Goal: Transaction & Acquisition: Download file/media

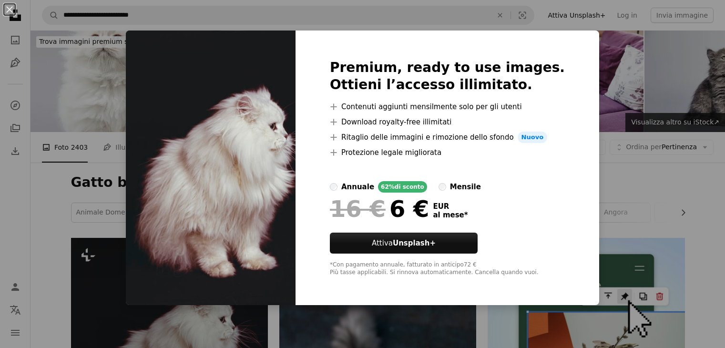
scroll to position [173, 0]
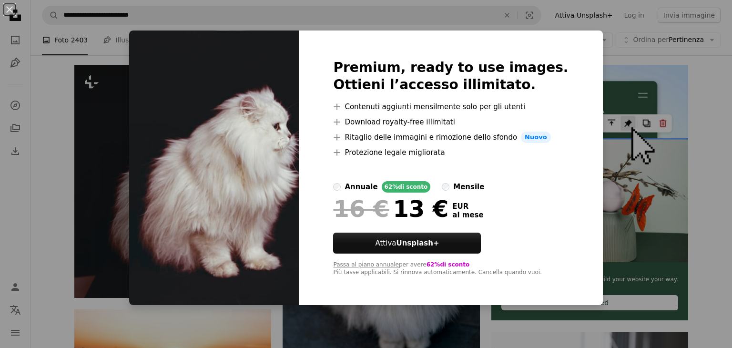
click at [357, 184] on label "annuale 62% di sconto" at bounding box center [381, 186] width 97 height 11
click at [354, 191] on label "annuale 62% di sconto" at bounding box center [381, 186] width 97 height 11
click at [709, 204] on div "An X shape Premium, ready to use images. Ottieni l’accesso illimitato. A plus s…" at bounding box center [366, 174] width 732 height 348
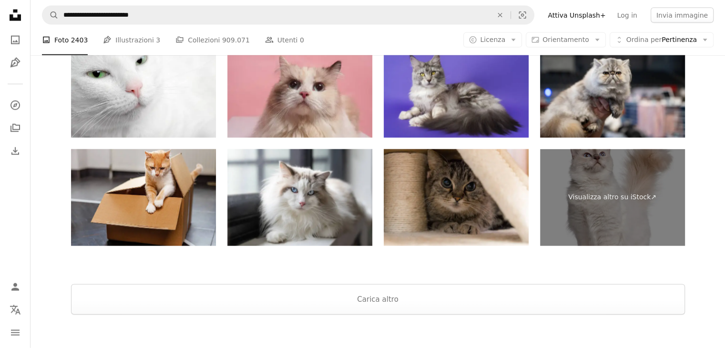
scroll to position [2232, 0]
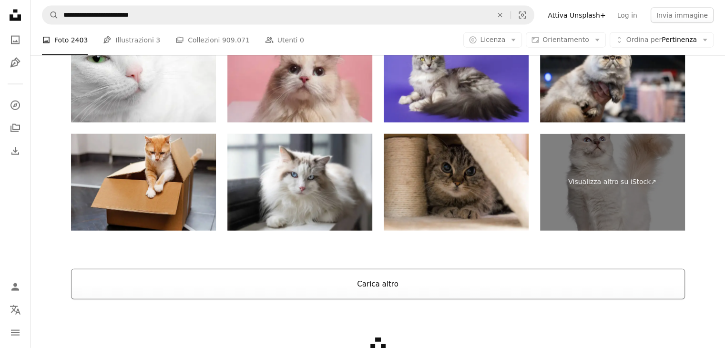
click at [391, 289] on button "Carica altro" at bounding box center [378, 284] width 614 height 30
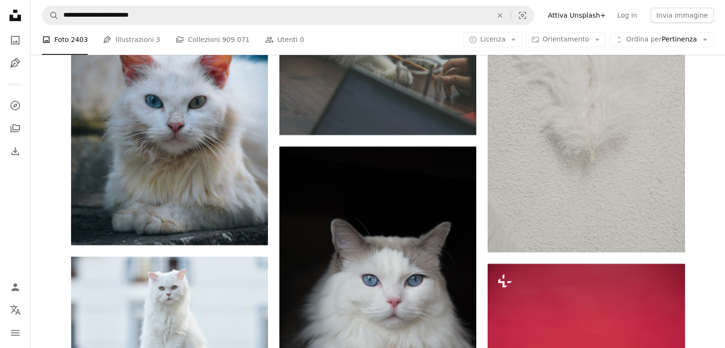
scroll to position [8479, 0]
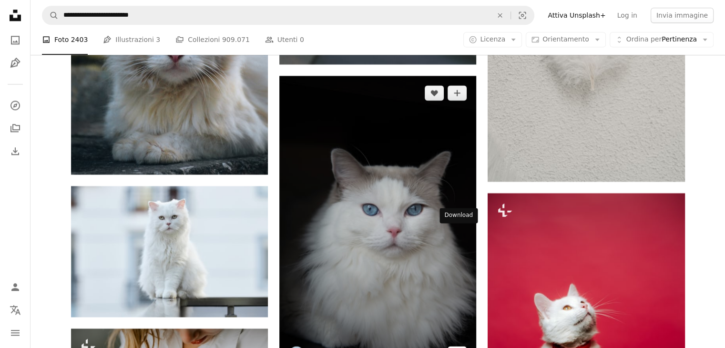
click at [461, 346] on link "Arrow pointing down" at bounding box center [456, 353] width 19 height 15
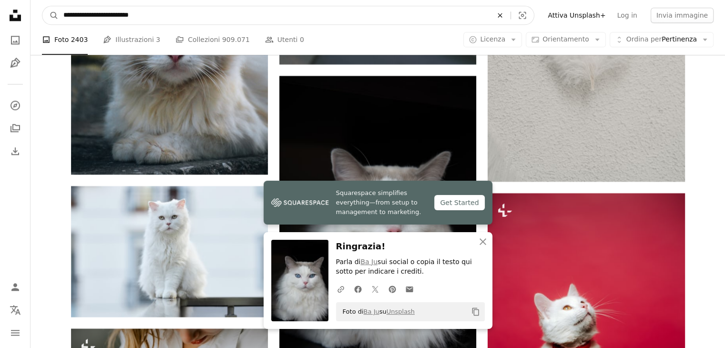
click at [510, 13] on icon "An X shape" at bounding box center [499, 15] width 21 height 8
click at [526, 12] on icon "Ricerca visiva" at bounding box center [522, 15] width 7 height 7
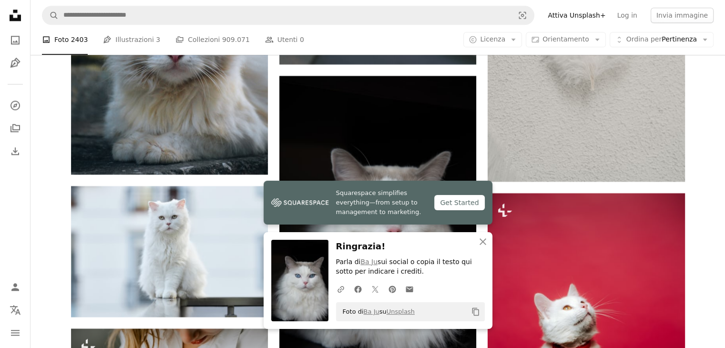
click at [10, 17] on icon at bounding box center [15, 15] width 11 height 11
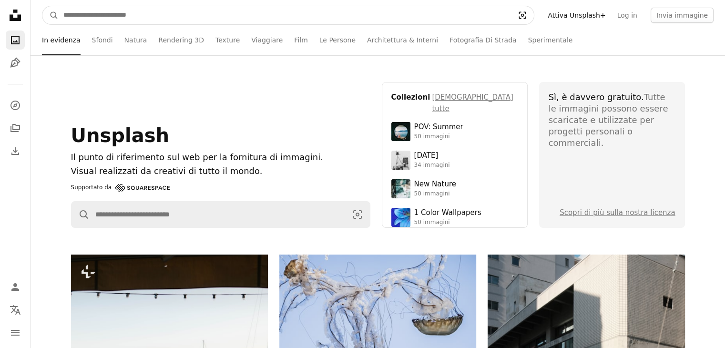
click at [534, 14] on icon "Visual search" at bounding box center [522, 15] width 23 height 10
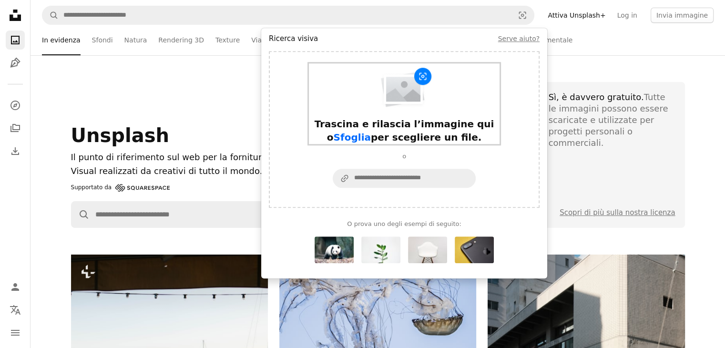
click at [371, 132] on span "Sfoglia" at bounding box center [352, 137] width 37 height 11
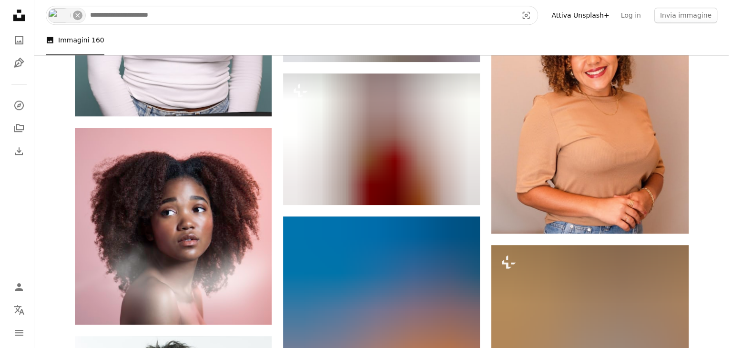
scroll to position [794, 0]
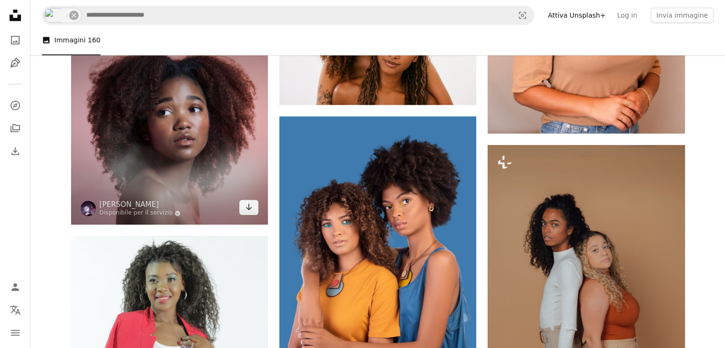
click at [113, 132] on img at bounding box center [169, 126] width 197 height 197
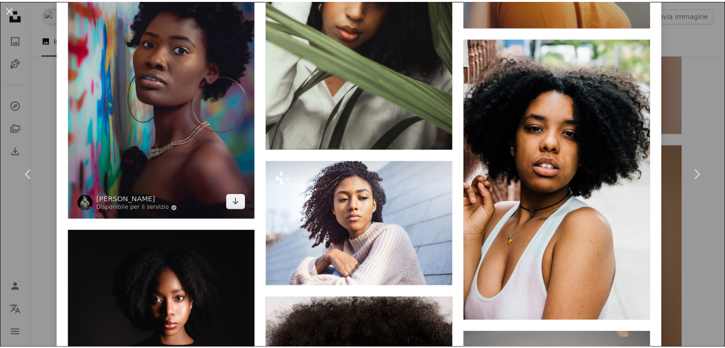
scroll to position [2770, 0]
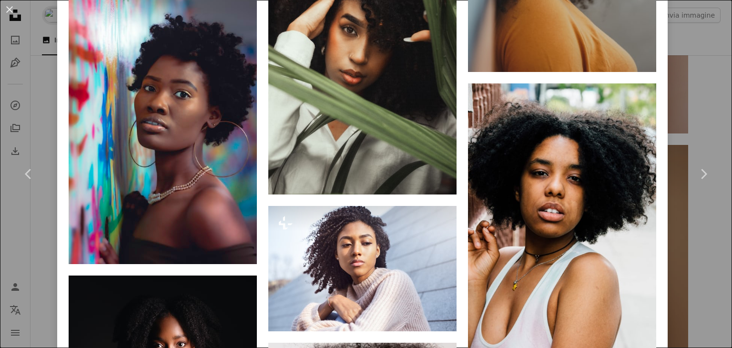
click at [8, 8] on button "An X shape" at bounding box center [9, 9] width 11 height 11
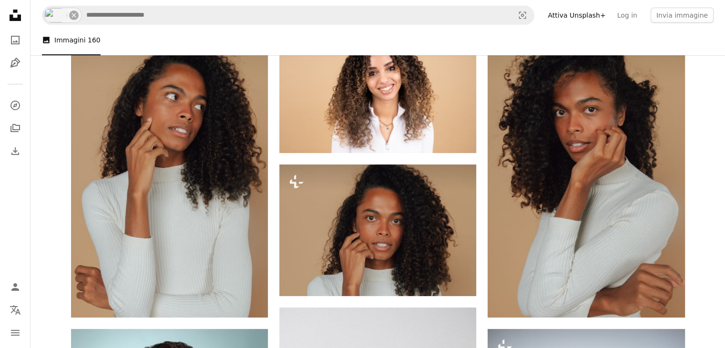
scroll to position [91, 0]
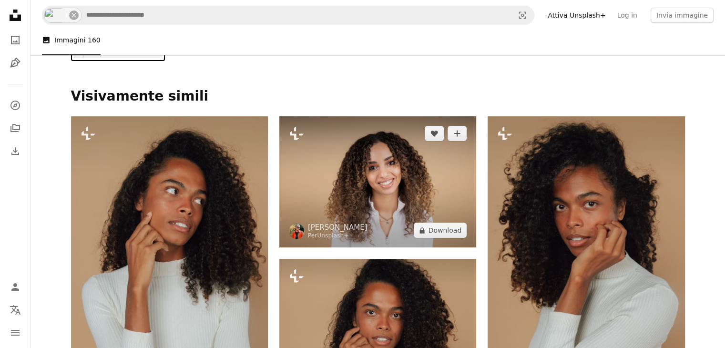
click at [440, 192] on img at bounding box center [377, 181] width 197 height 131
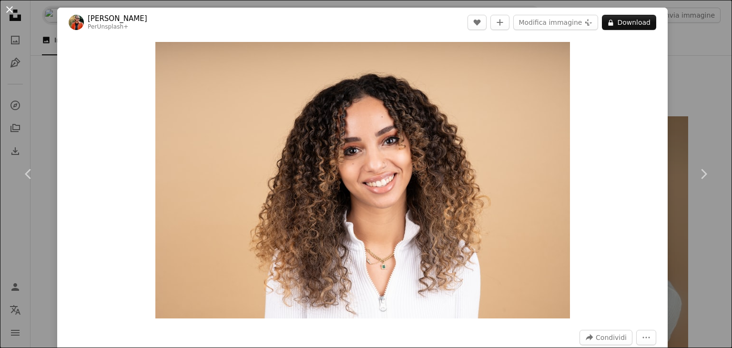
click at [13, 4] on button "An X shape" at bounding box center [9, 9] width 11 height 11
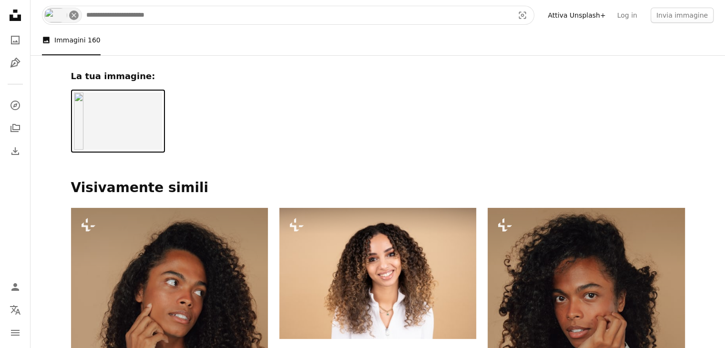
click at [72, 20] on button "An X shape" at bounding box center [74, 15] width 10 height 10
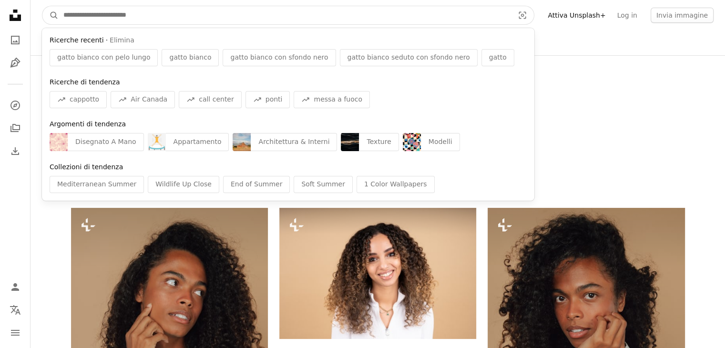
click at [83, 15] on input "Trova visual in tutto il sito" at bounding box center [285, 15] width 452 height 18
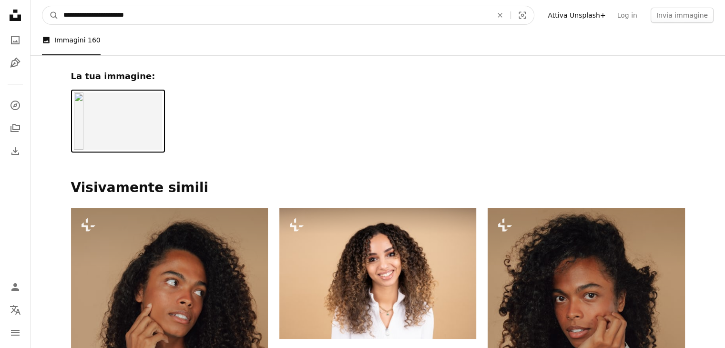
type input "**********"
click at [42, 6] on button "A magnifying glass" at bounding box center [50, 15] width 16 height 18
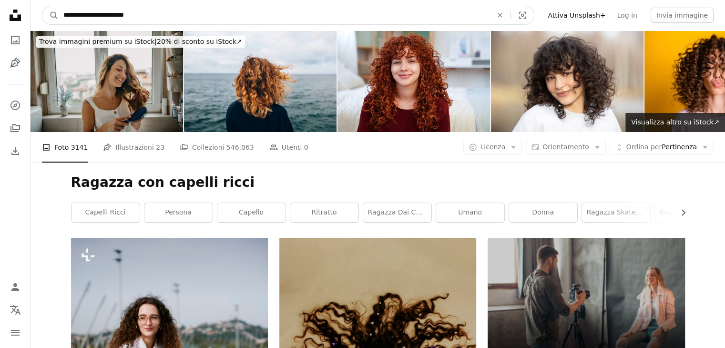
click at [198, 21] on input "**********" at bounding box center [274, 15] width 431 height 18
type input "**********"
click button "A magnifying glass" at bounding box center [50, 15] width 16 height 18
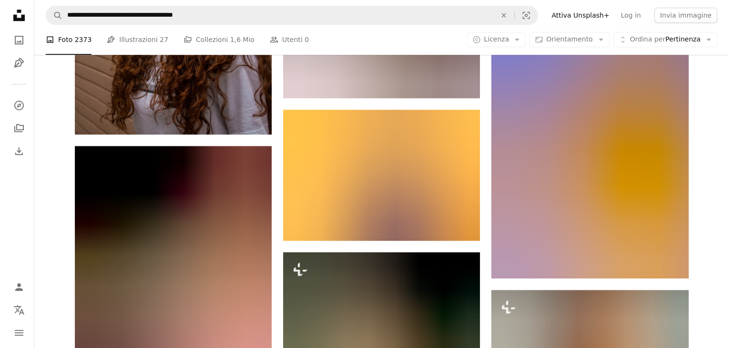
scroll to position [835, 0]
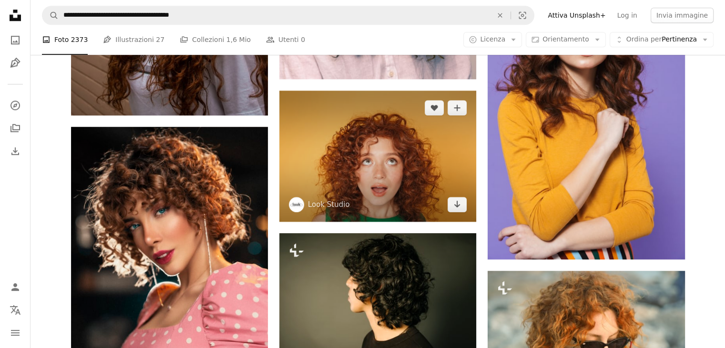
click at [377, 145] on img at bounding box center [377, 156] width 197 height 131
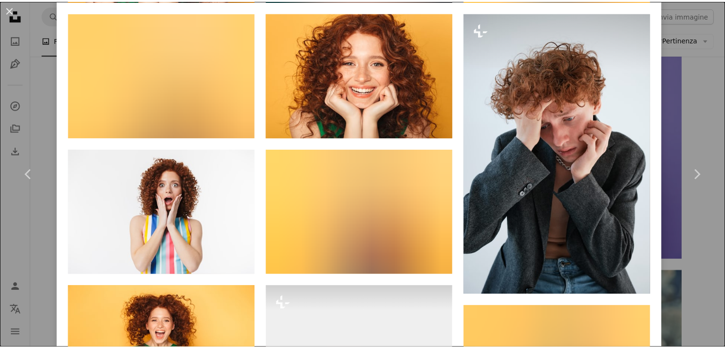
scroll to position [1651, 0]
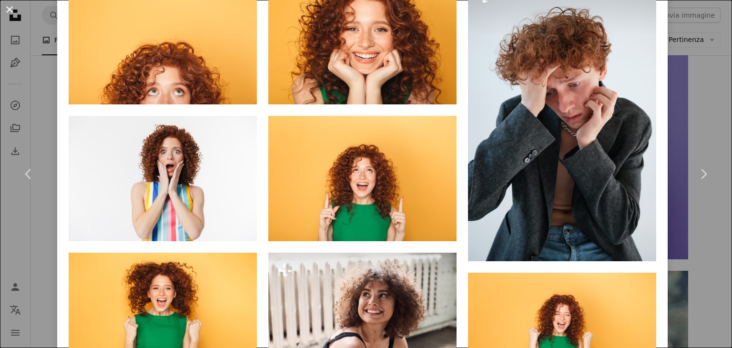
click at [10, 4] on button "An X shape" at bounding box center [9, 9] width 11 height 11
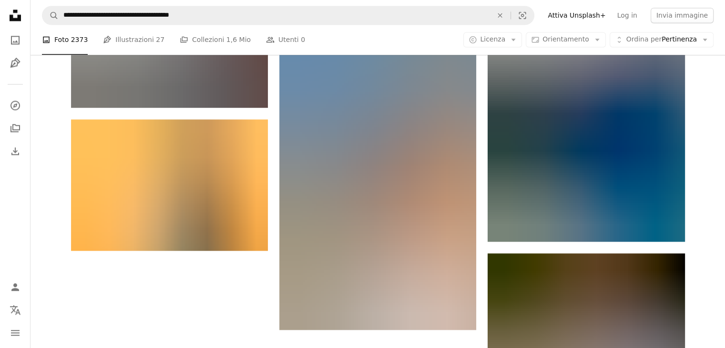
scroll to position [1481, 0]
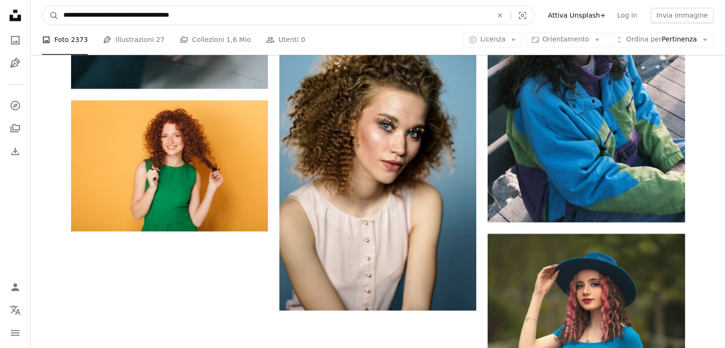
drag, startPoint x: 204, startPoint y: 18, endPoint x: 155, endPoint y: 30, distance: 50.4
click at [155, 30] on nav "**********" at bounding box center [377, 15] width 694 height 30
type input "**********"
click button "A magnifying glass" at bounding box center [50, 15] width 16 height 18
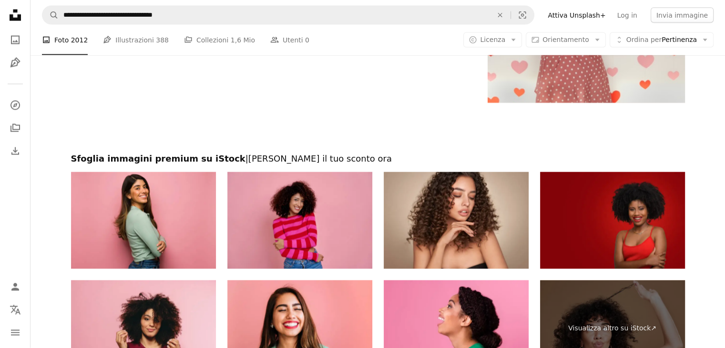
scroll to position [2054, 0]
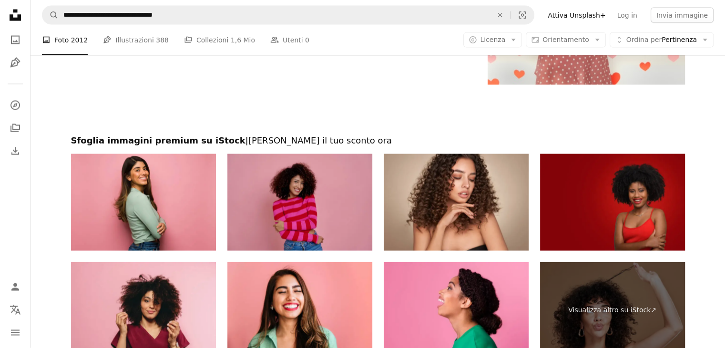
click at [351, 189] on img at bounding box center [299, 202] width 145 height 97
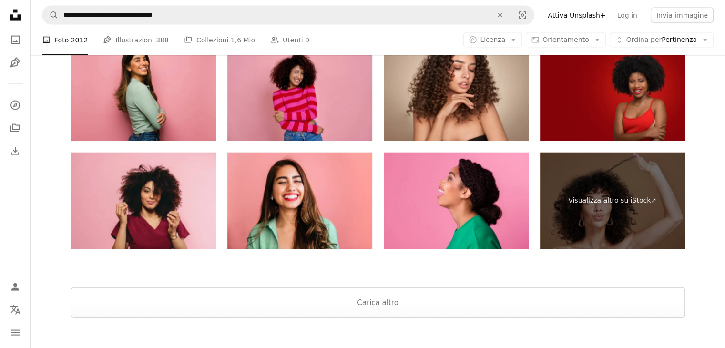
scroll to position [2206, 0]
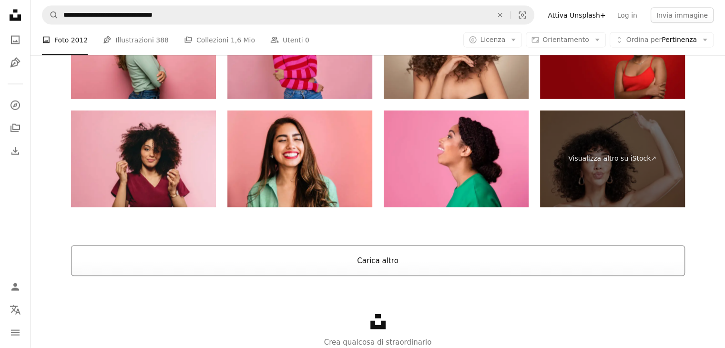
click at [360, 268] on button "Carica altro" at bounding box center [378, 260] width 614 height 30
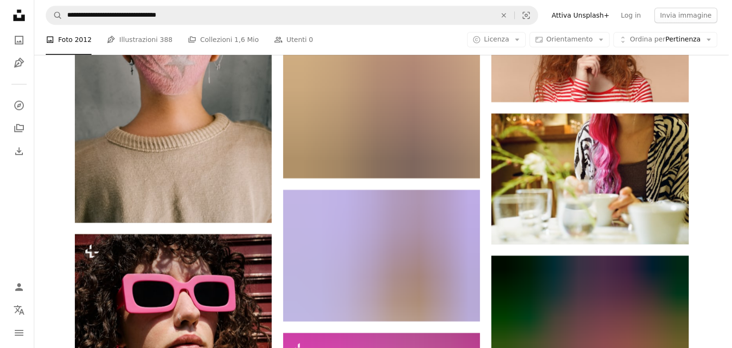
scroll to position [7983, 0]
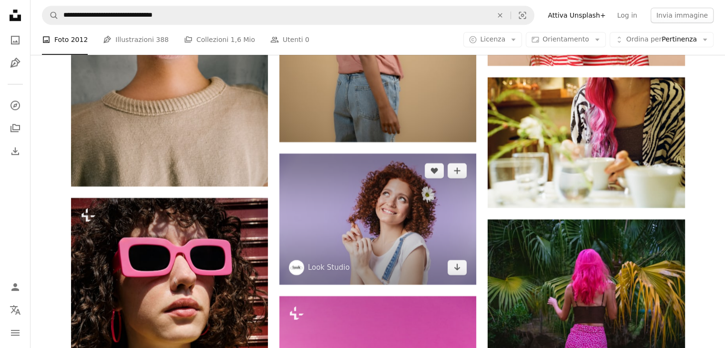
click at [349, 199] on img at bounding box center [377, 218] width 197 height 131
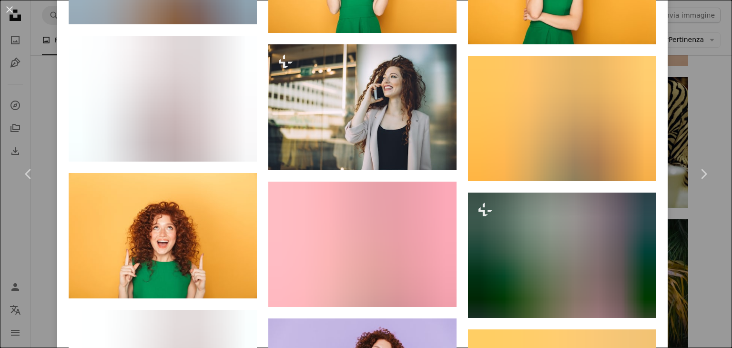
scroll to position [3051, 0]
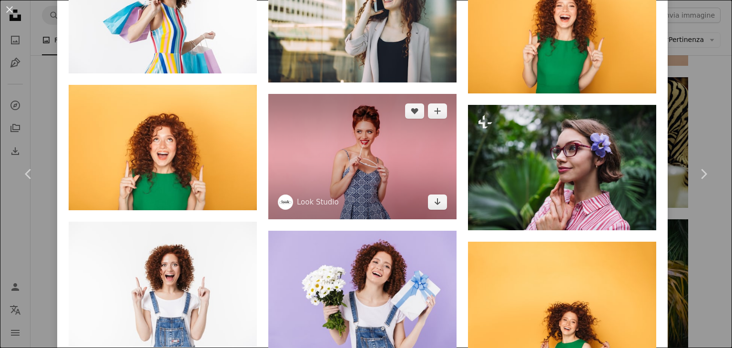
click at [366, 141] on img at bounding box center [362, 156] width 188 height 125
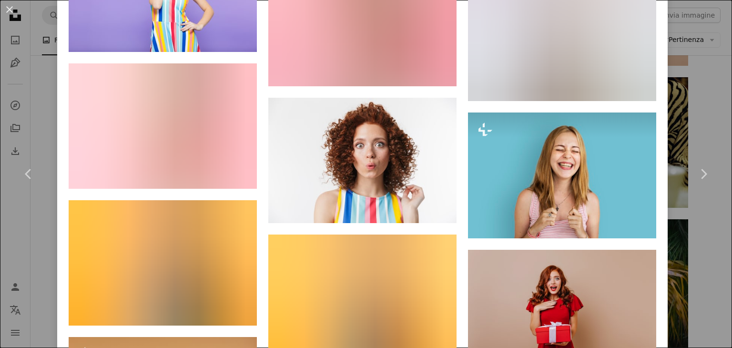
scroll to position [6161, 0]
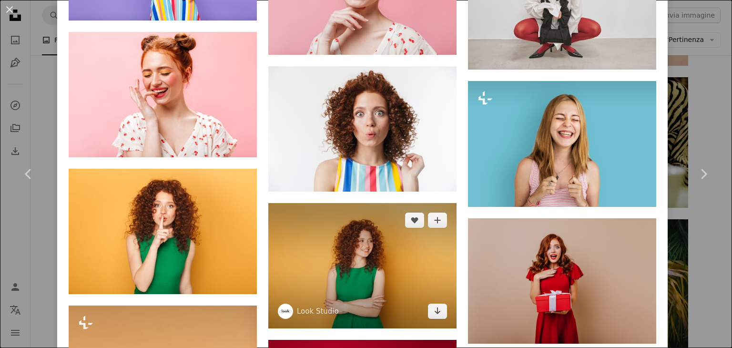
click at [345, 203] on img at bounding box center [362, 265] width 188 height 125
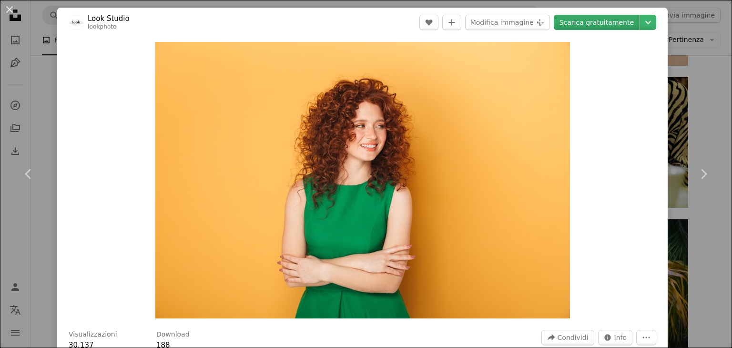
click at [588, 28] on link "Scarica gratuitamente" at bounding box center [597, 22] width 86 height 15
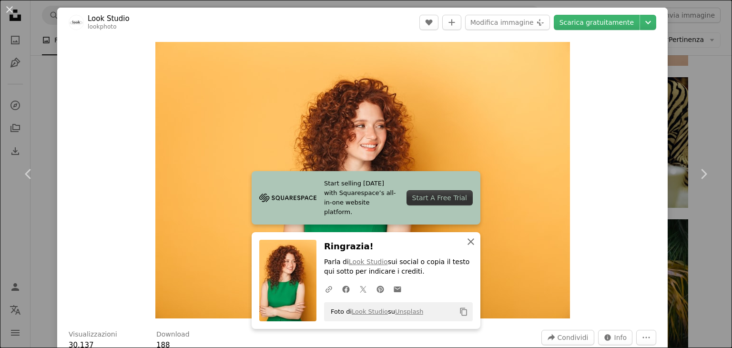
click at [469, 243] on icon "An X shape" at bounding box center [470, 241] width 11 height 11
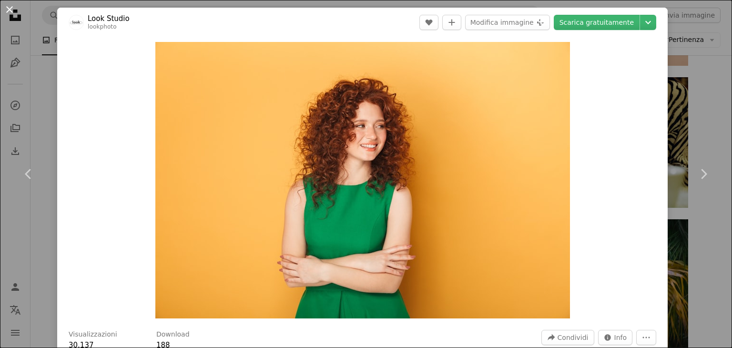
click at [13, 10] on button "An X shape" at bounding box center [9, 9] width 11 height 11
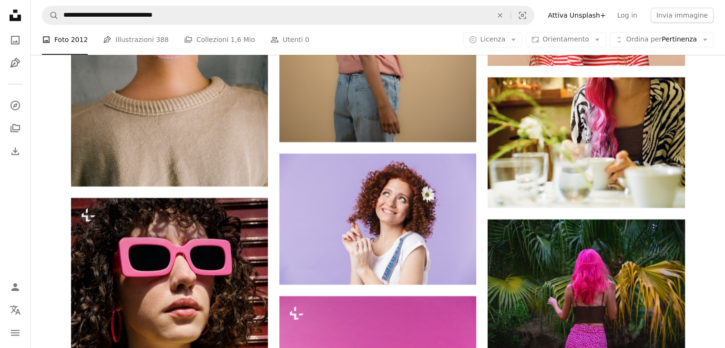
click at [16, 9] on icon "Unsplash logo Home Unsplash" at bounding box center [15, 15] width 19 height 19
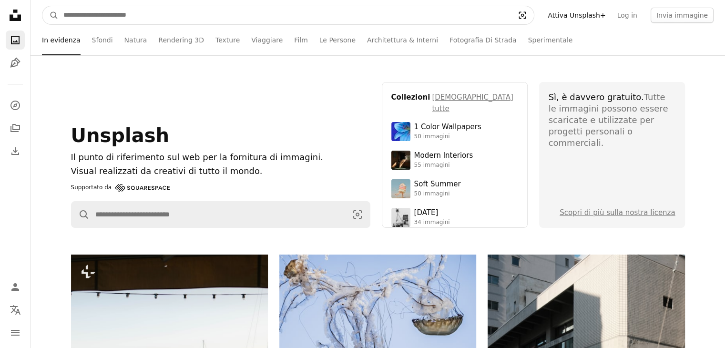
click at [534, 18] on icon "Visual search" at bounding box center [522, 15] width 23 height 10
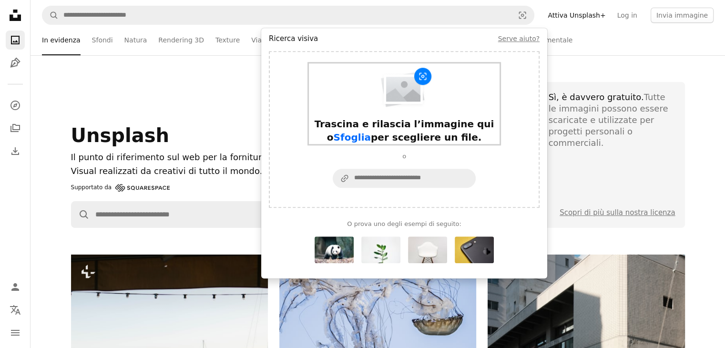
click at [371, 132] on span "Sfoglia" at bounding box center [352, 137] width 37 height 11
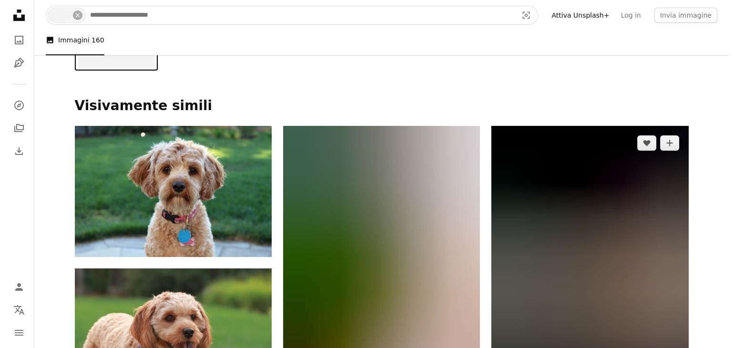
scroll to position [143, 0]
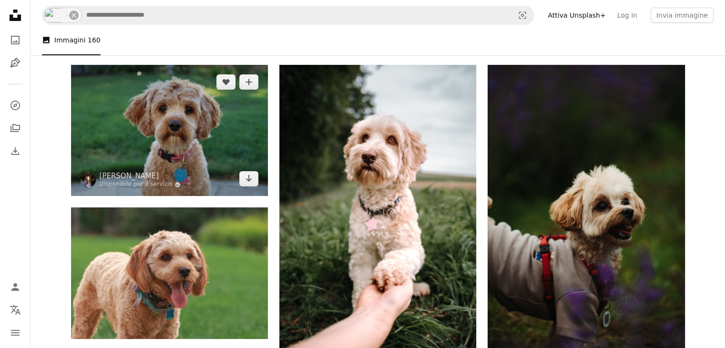
click at [190, 135] on img at bounding box center [169, 130] width 197 height 131
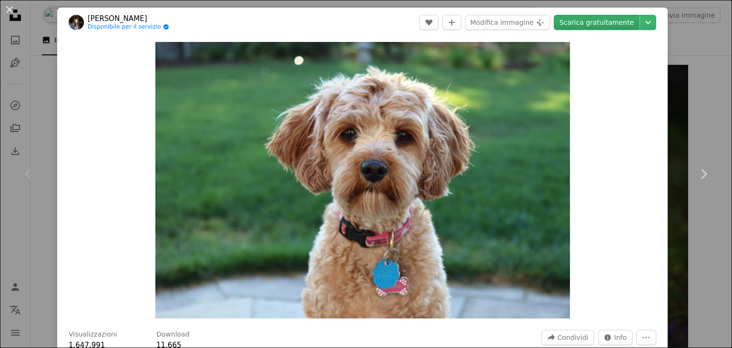
click at [604, 18] on link "Scarica gratuitamente" at bounding box center [597, 22] width 86 height 15
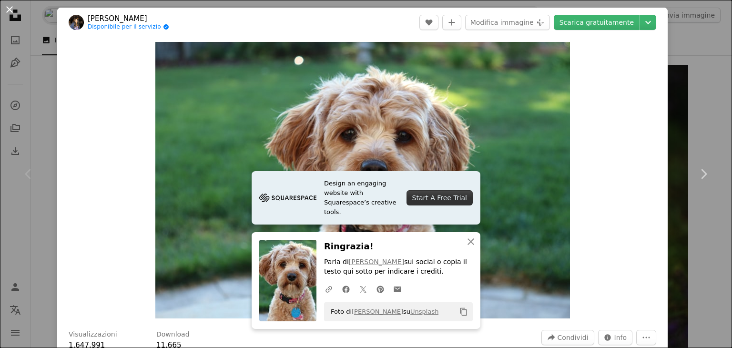
click at [10, 14] on button "An X shape" at bounding box center [9, 9] width 11 height 11
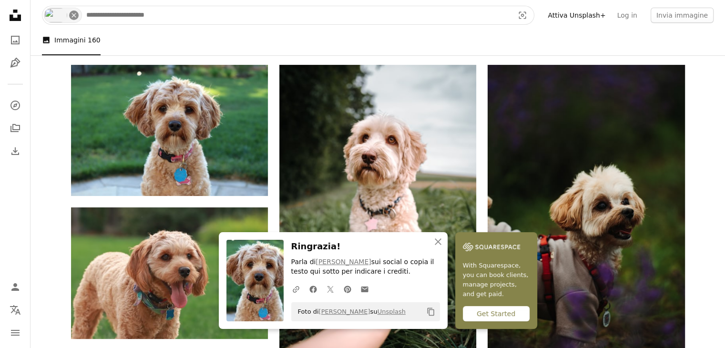
click at [73, 15] on icon "Trova visual in tutto il sito" at bounding box center [73, 15] width 4 height 4
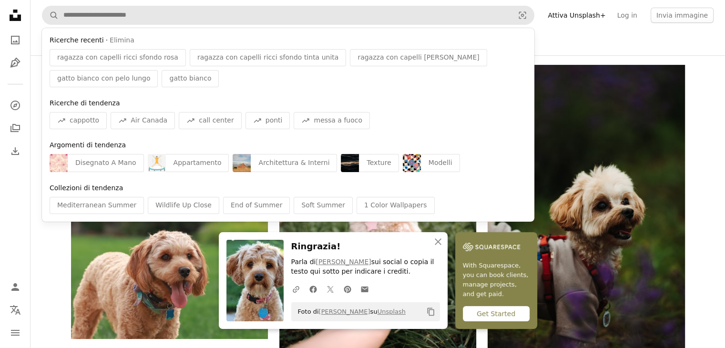
click at [15, 16] on icon "Unsplash logo Home Unsplash" at bounding box center [15, 15] width 19 height 19
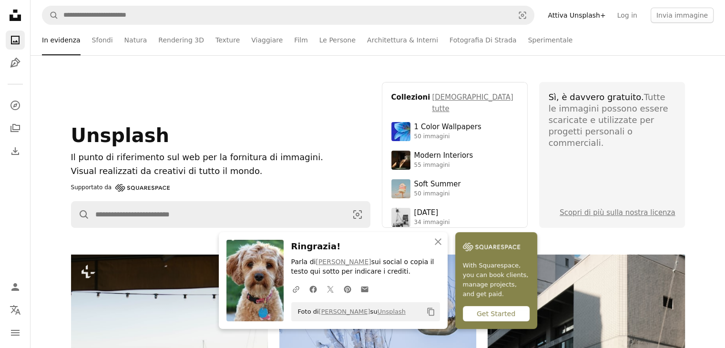
click at [14, 12] on icon at bounding box center [15, 15] width 11 height 11
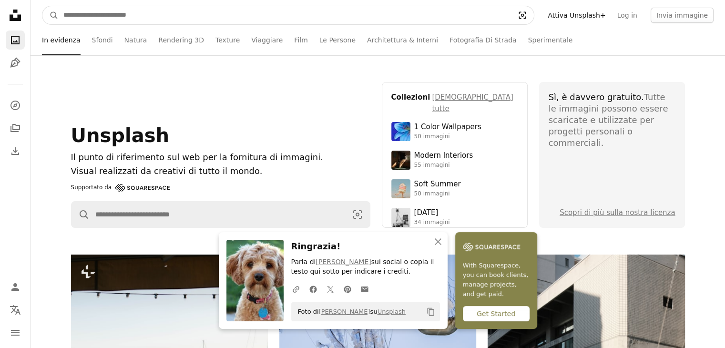
click at [534, 13] on icon "Visual search" at bounding box center [522, 15] width 23 height 10
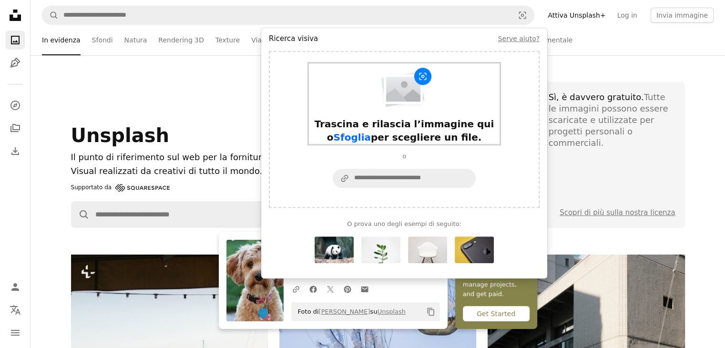
click at [371, 132] on span "Sfoglia" at bounding box center [352, 137] width 37 height 11
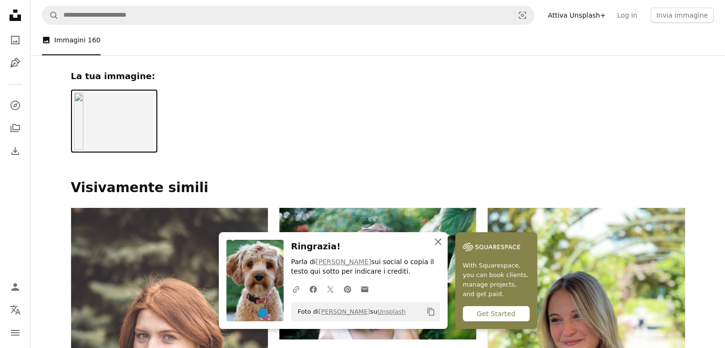
click at [444, 239] on button "An X shape Chiudi" at bounding box center [437, 241] width 19 height 19
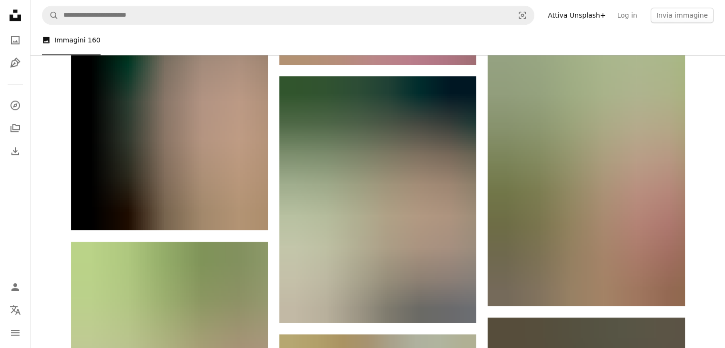
scroll to position [673, 0]
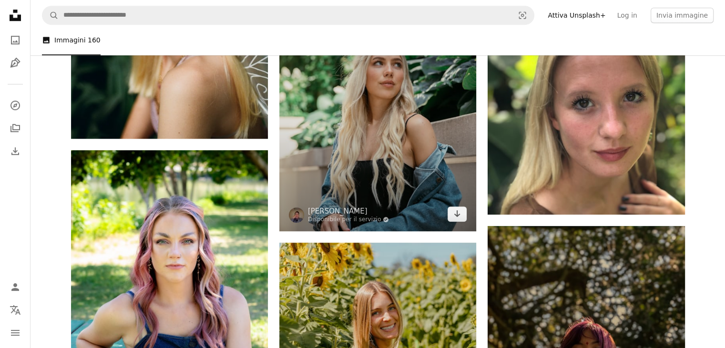
click at [413, 164] on img at bounding box center [377, 108] width 197 height 246
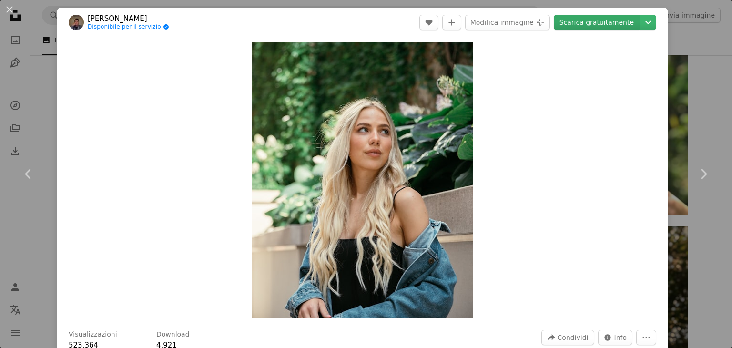
click at [596, 21] on link "Scarica gratuitamente" at bounding box center [597, 22] width 86 height 15
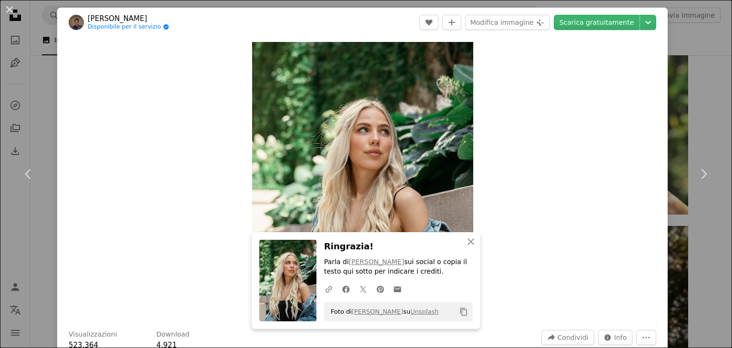
click at [10, 4] on button "An X shape" at bounding box center [9, 9] width 11 height 11
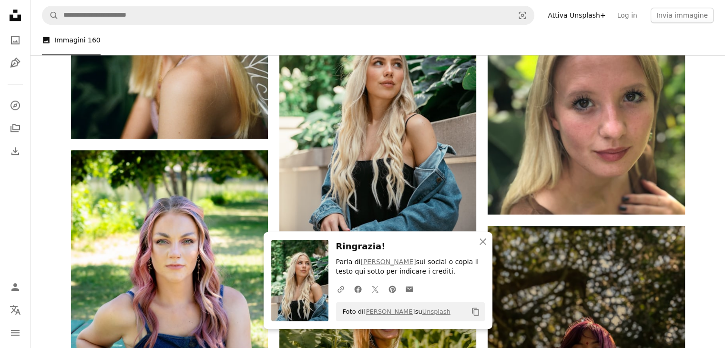
drag, startPoint x: 15, startPoint y: 14, endPoint x: 22, endPoint y: 12, distance: 7.5
click at [15, 14] on icon "Unsplash logo Home Unsplash" at bounding box center [15, 15] width 19 height 19
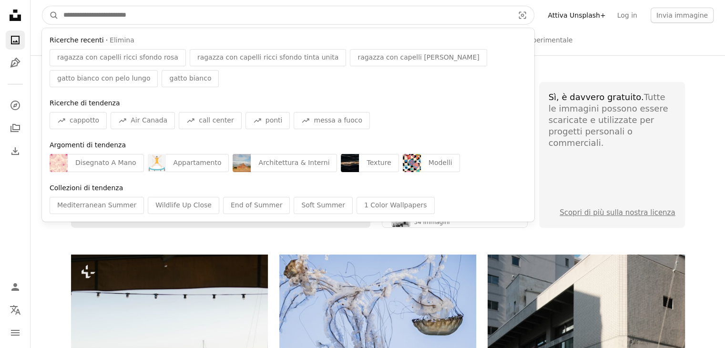
click at [237, 12] on input "Trova visual in tutto il sito" at bounding box center [285, 15] width 452 height 18
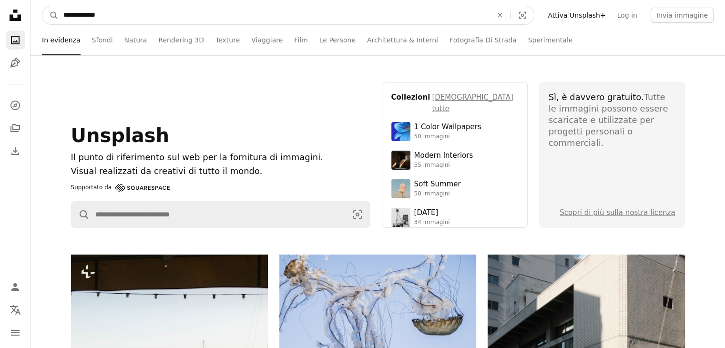
type input "**********"
click at [42, 6] on button "A magnifying glass" at bounding box center [50, 15] width 16 height 18
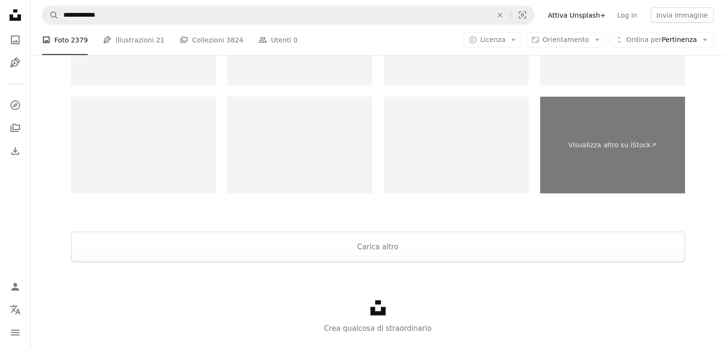
scroll to position [2101, 0]
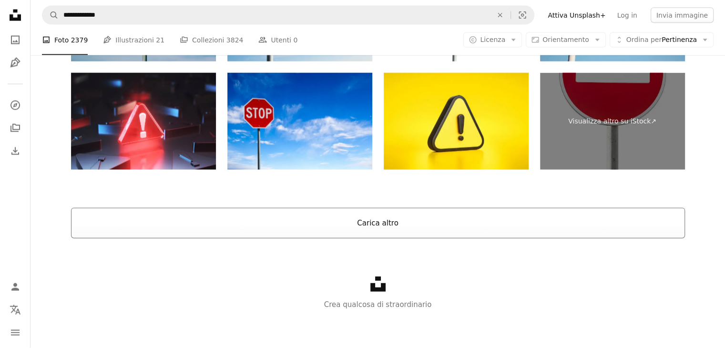
click at [322, 218] on button "Carica altro" at bounding box center [378, 223] width 614 height 30
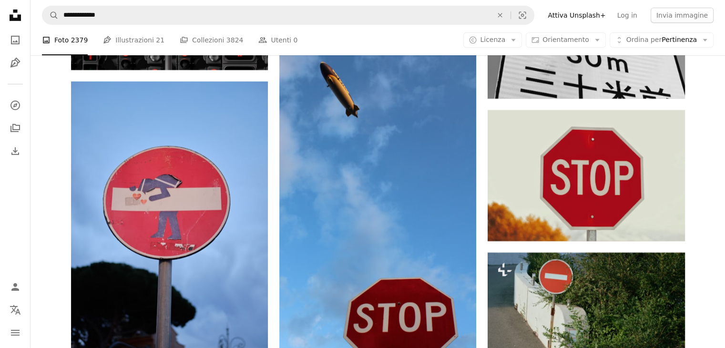
scroll to position [3278, 0]
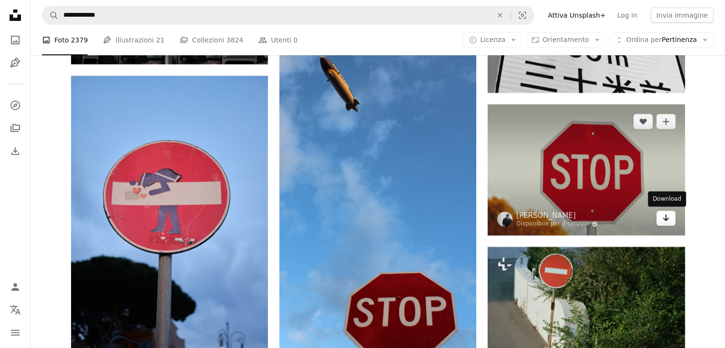
click at [668, 218] on icon "Arrow pointing down" at bounding box center [666, 217] width 8 height 11
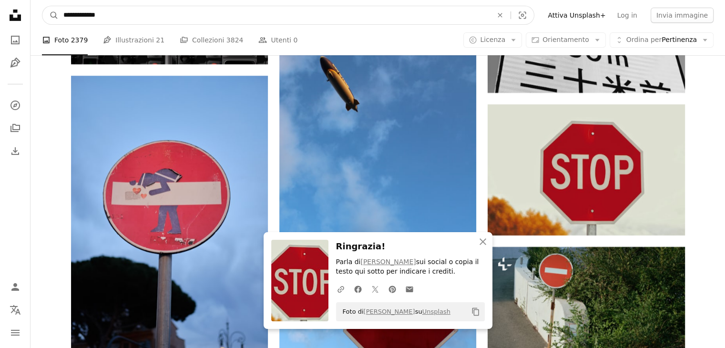
drag, startPoint x: 128, startPoint y: 20, endPoint x: 0, endPoint y: 39, distance: 129.1
type input "**********"
click button "A magnifying glass" at bounding box center [50, 15] width 16 height 18
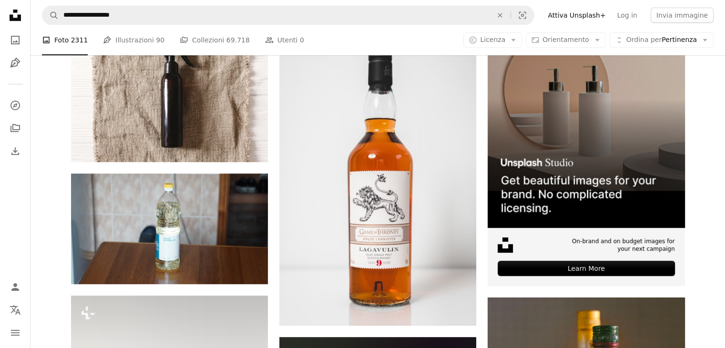
scroll to position [250, 0]
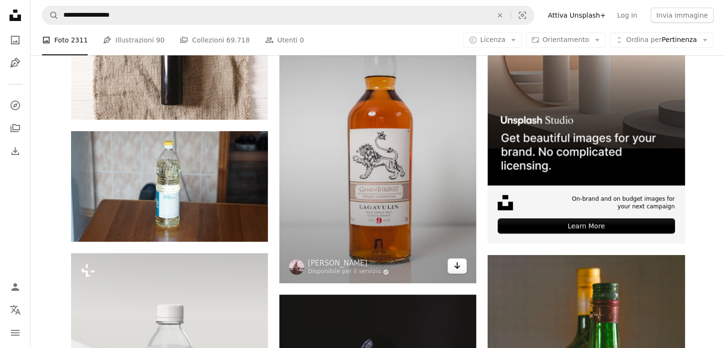
click at [456, 261] on icon "Arrow pointing down" at bounding box center [457, 265] width 8 height 11
